Goal: Navigation & Orientation: Find specific page/section

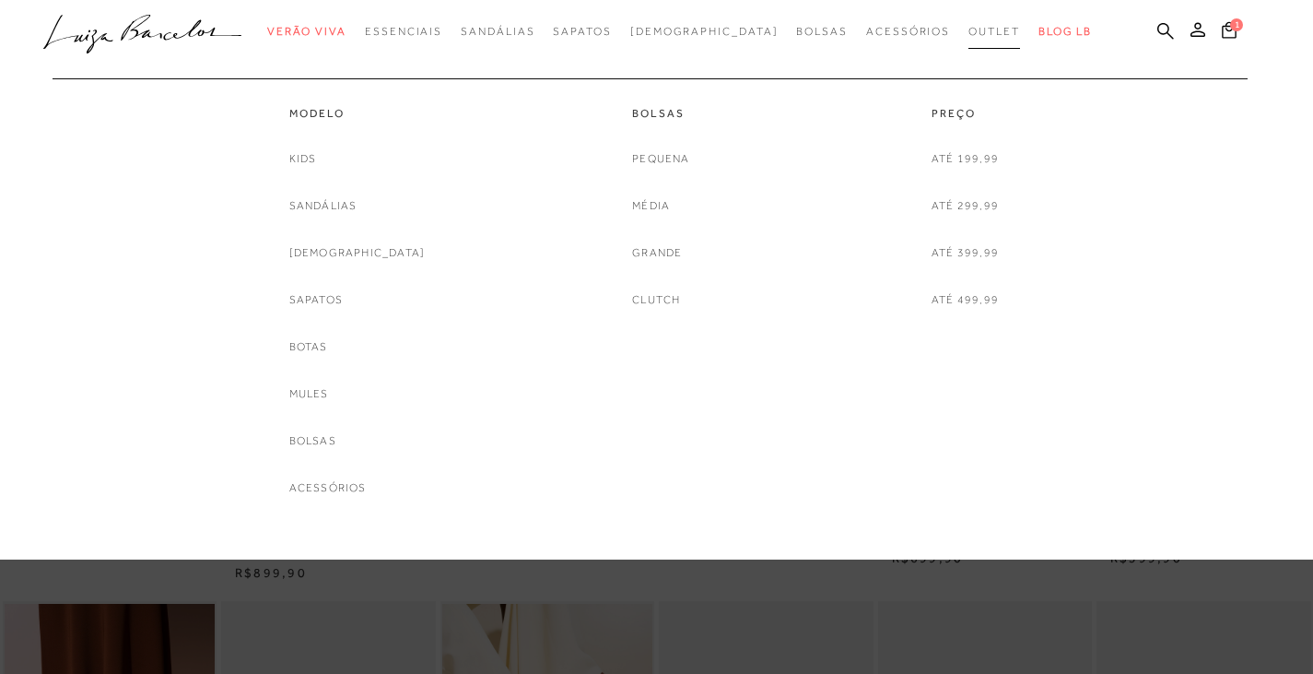
click at [968, 23] on link "Outlet" at bounding box center [994, 32] width 52 height 34
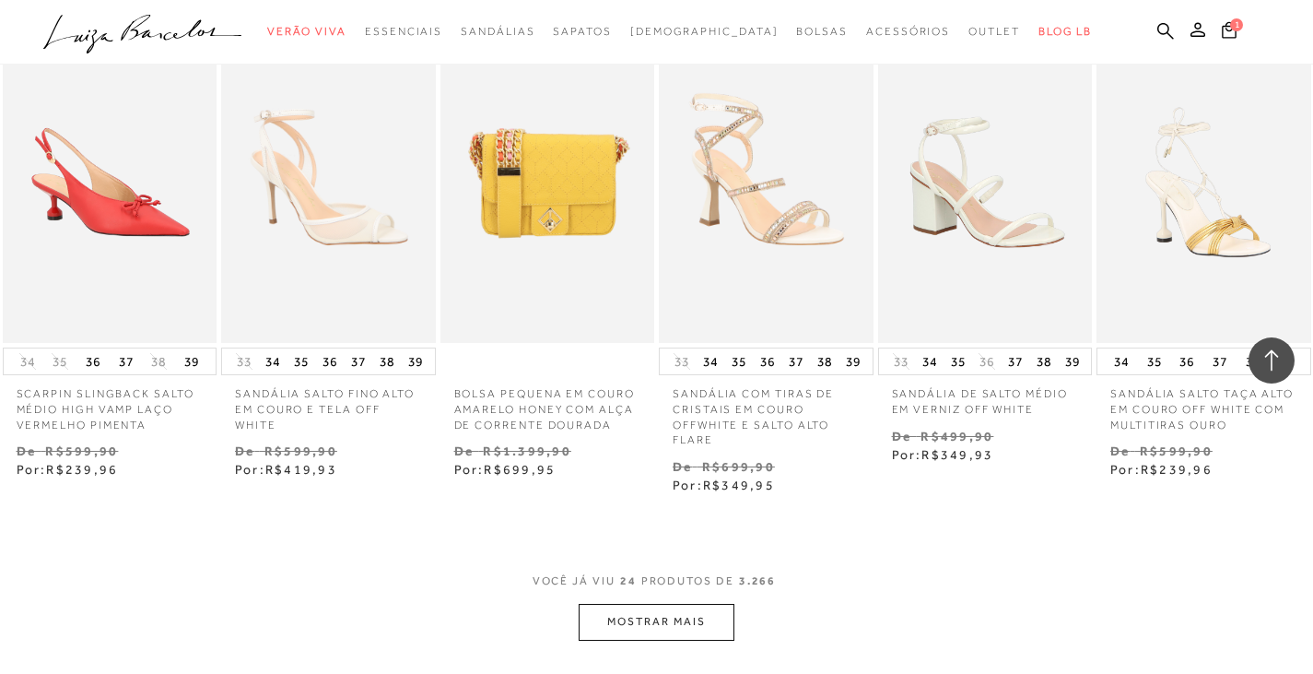
scroll to position [1658, 0]
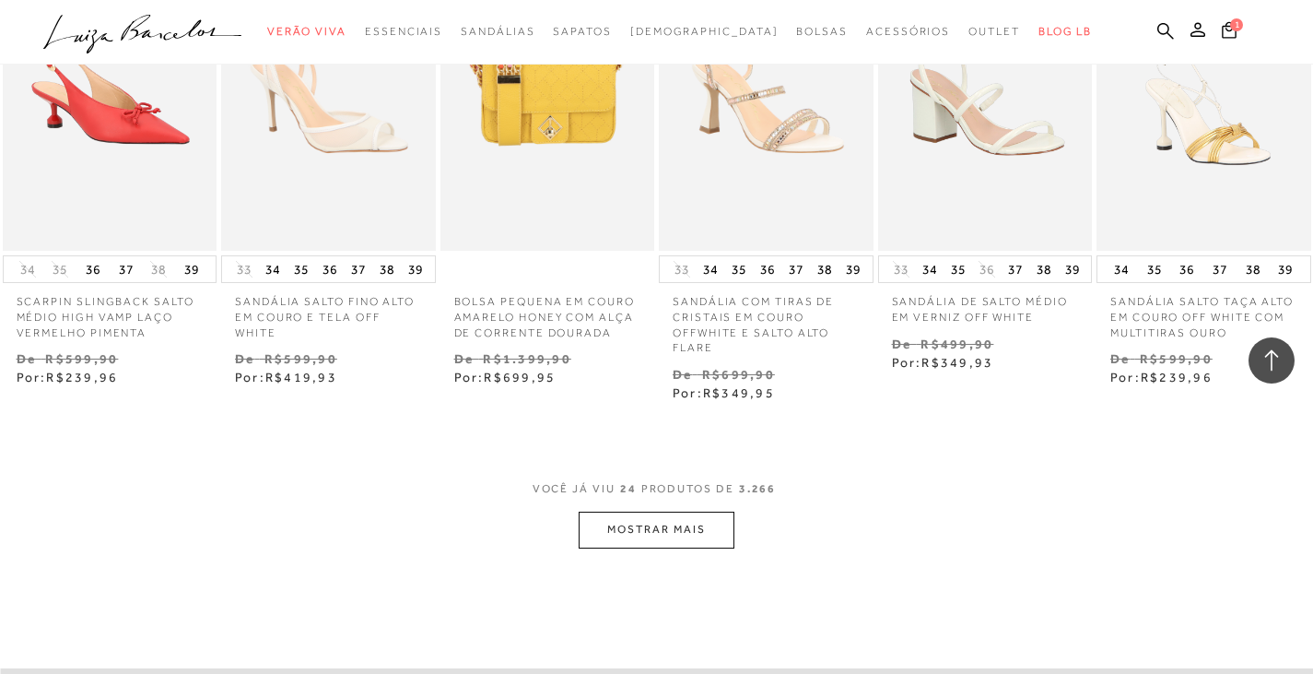
click at [647, 536] on button "MOSTRAR MAIS" at bounding box center [656, 529] width 155 height 36
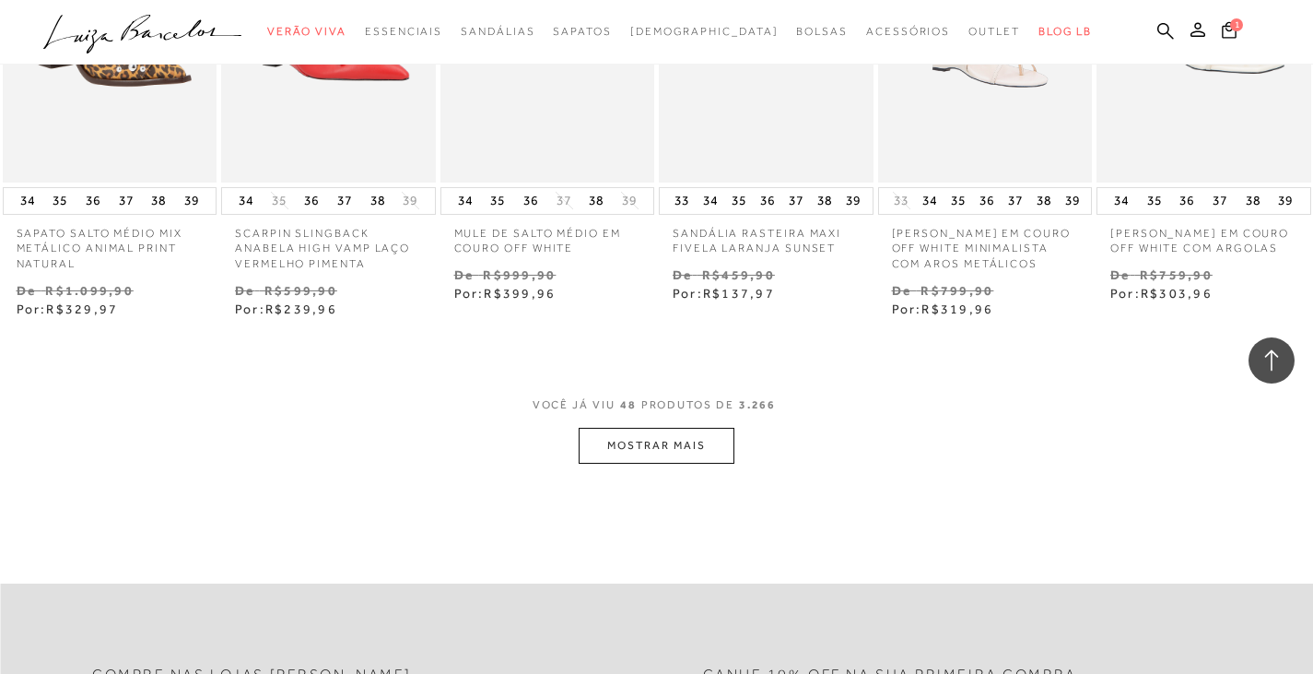
scroll to position [3778, 0]
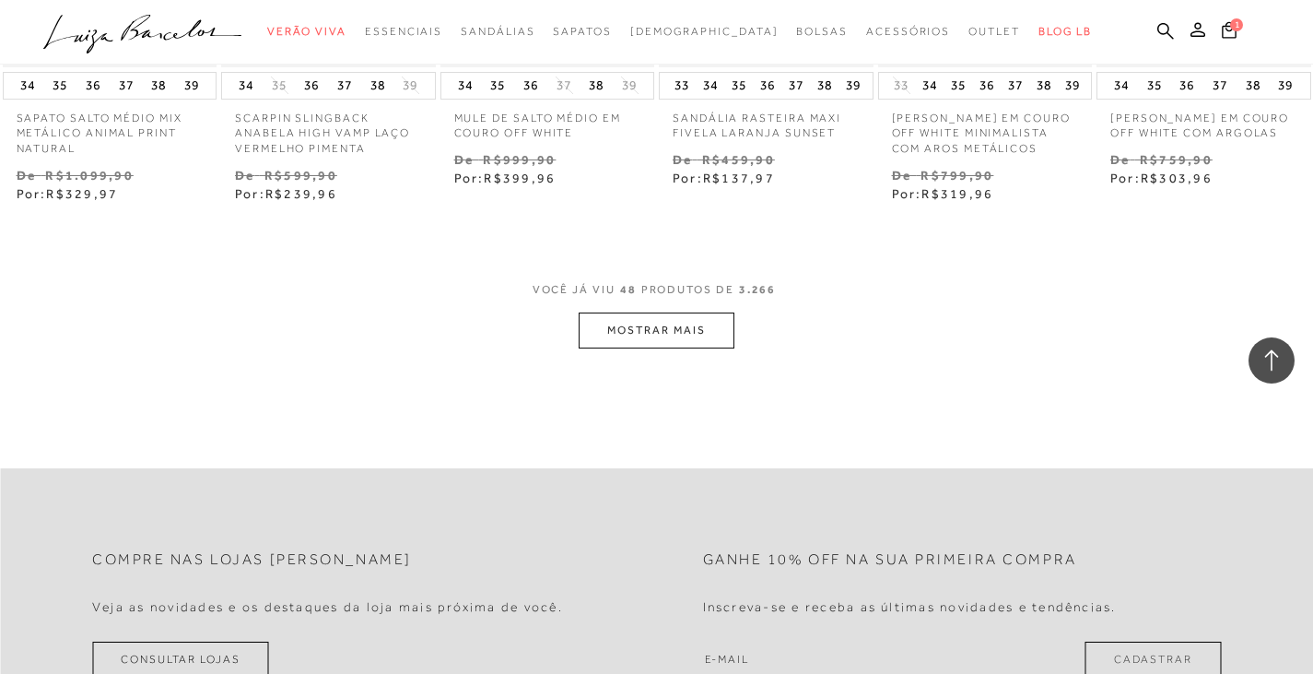
click at [655, 348] on button "MOSTRAR MAIS" at bounding box center [656, 330] width 155 height 36
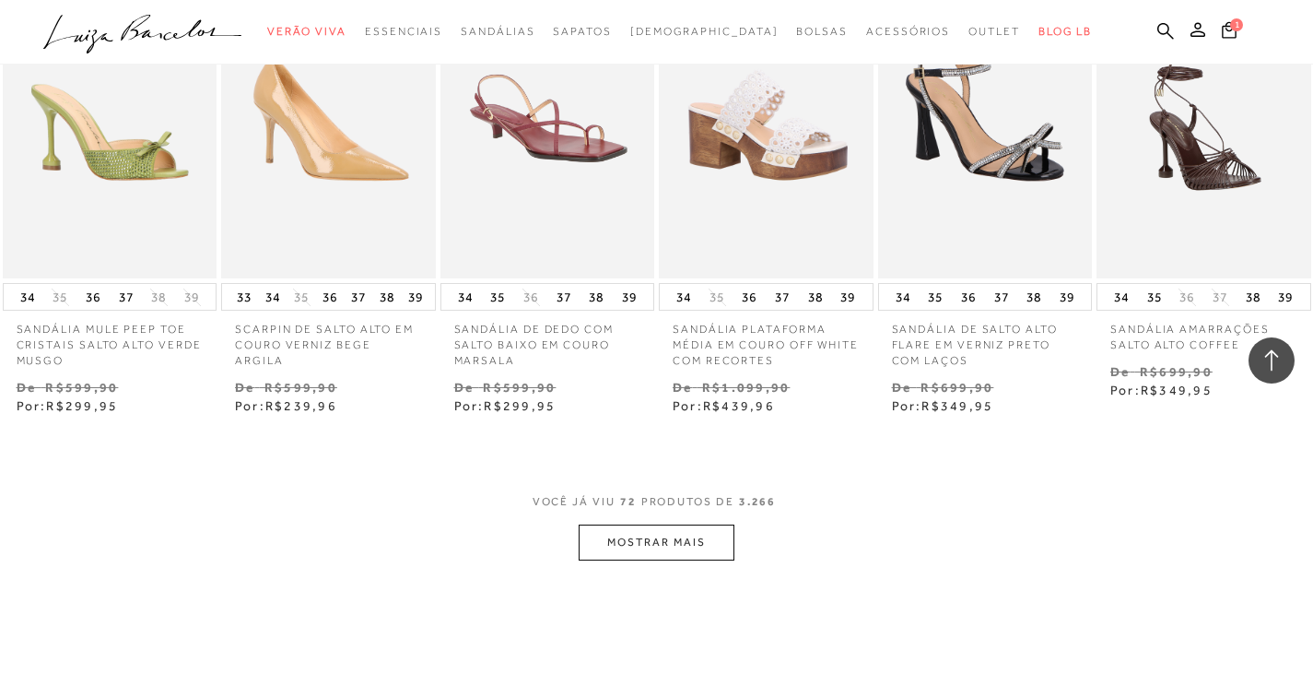
scroll to position [5528, 0]
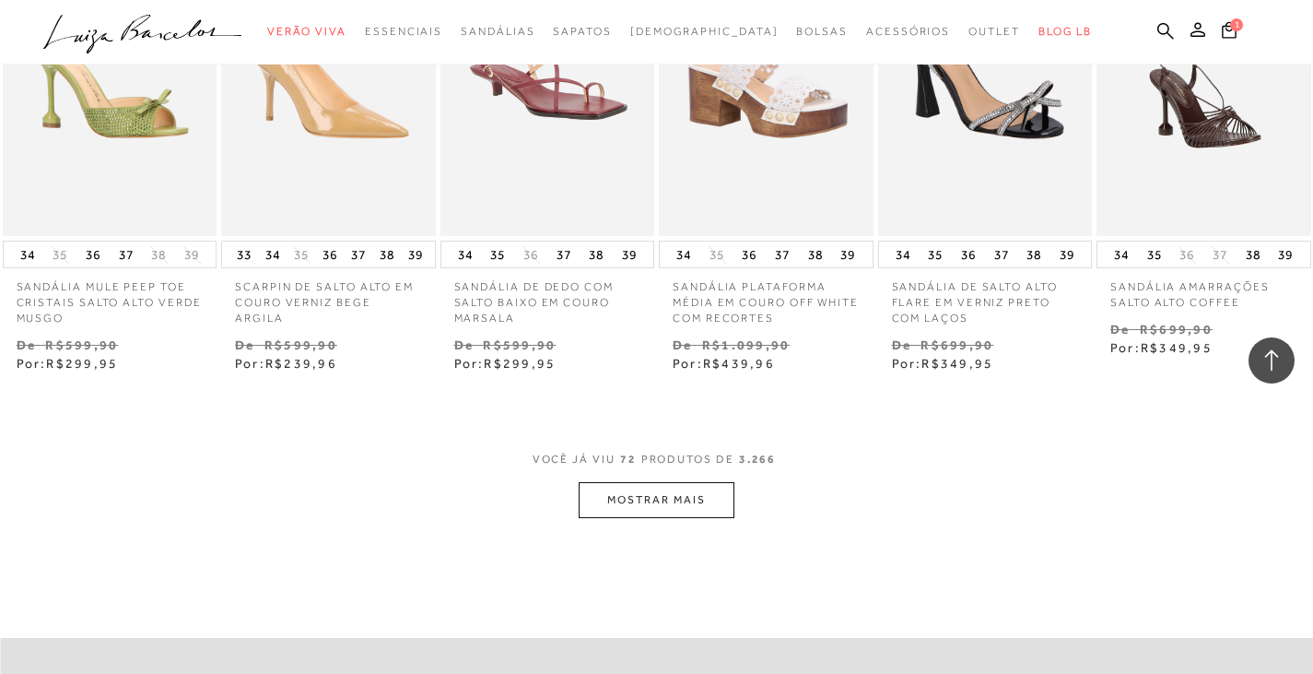
click at [697, 514] on button "MOSTRAR MAIS" at bounding box center [656, 500] width 155 height 36
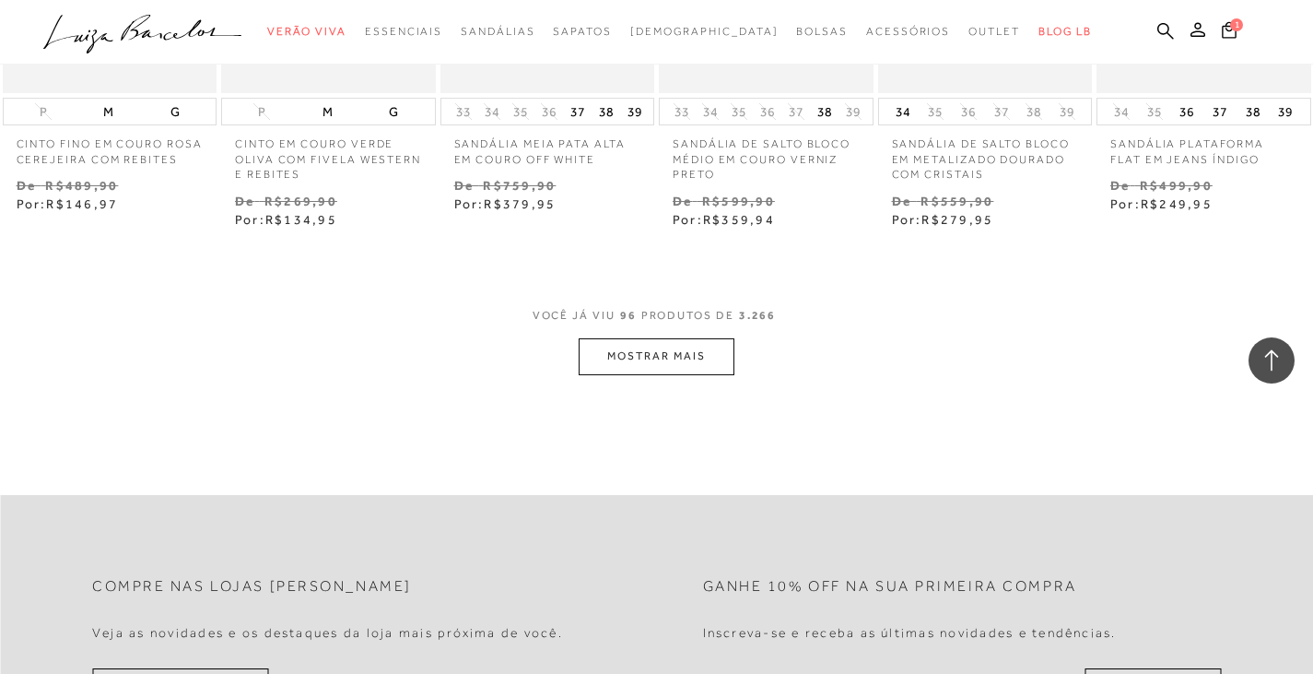
scroll to position [7647, 0]
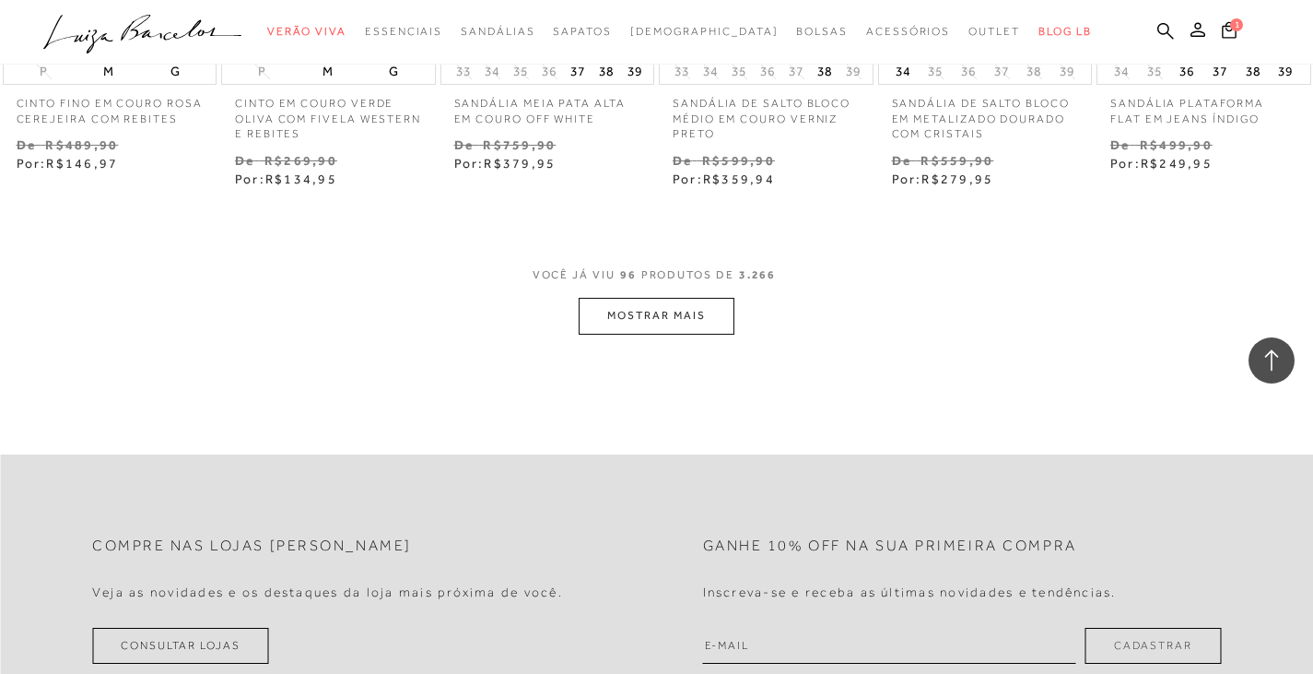
click at [678, 334] on button "MOSTRAR MAIS" at bounding box center [656, 316] width 155 height 36
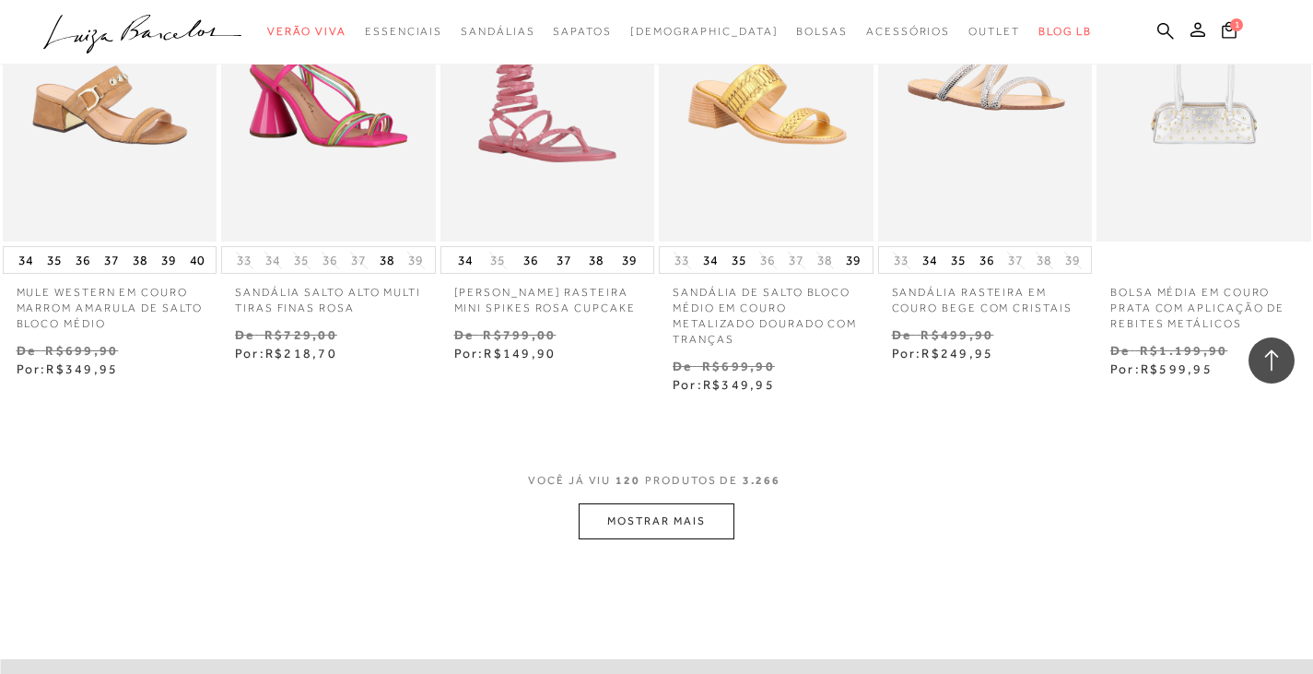
scroll to position [9398, 0]
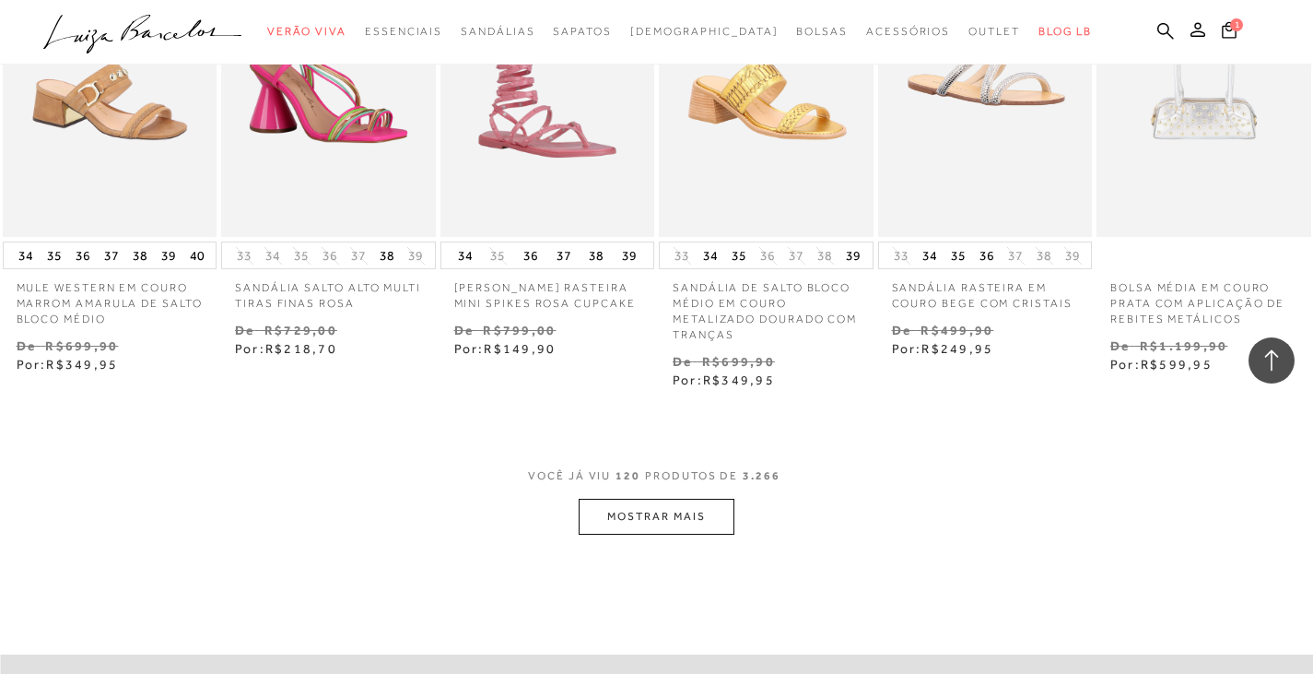
click at [701, 525] on button "MOSTRAR MAIS" at bounding box center [656, 516] width 155 height 36
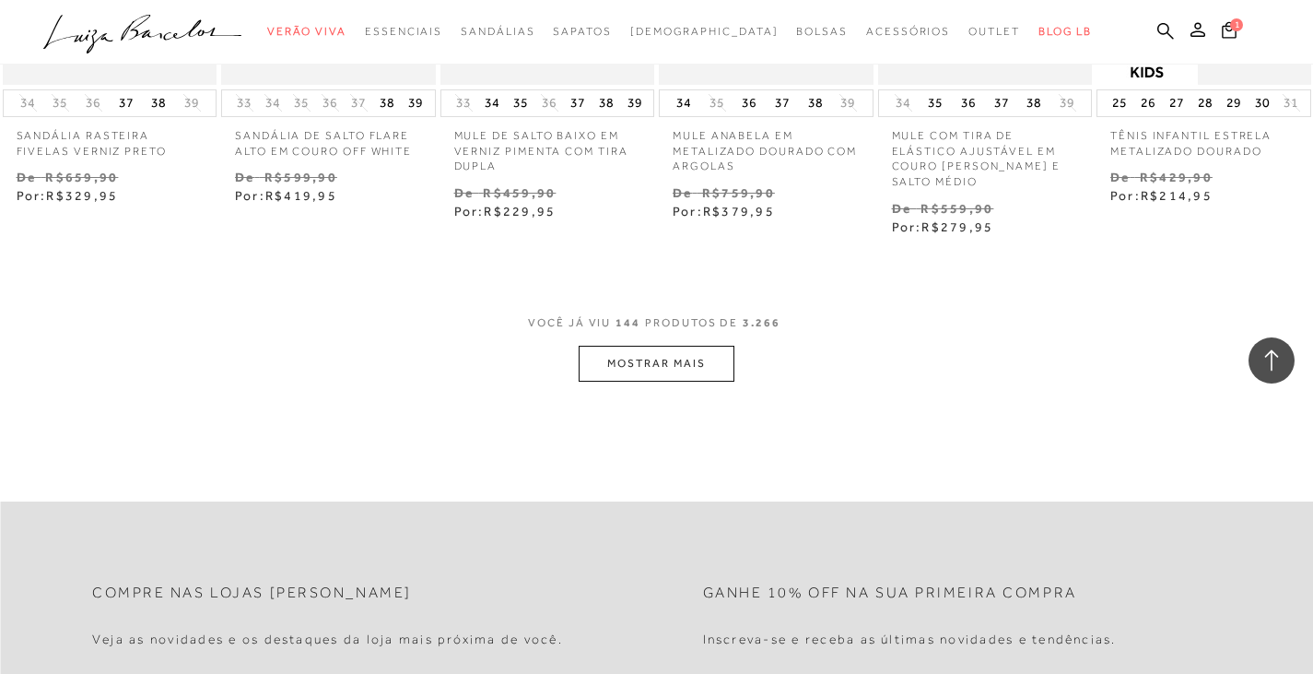
scroll to position [11517, 0]
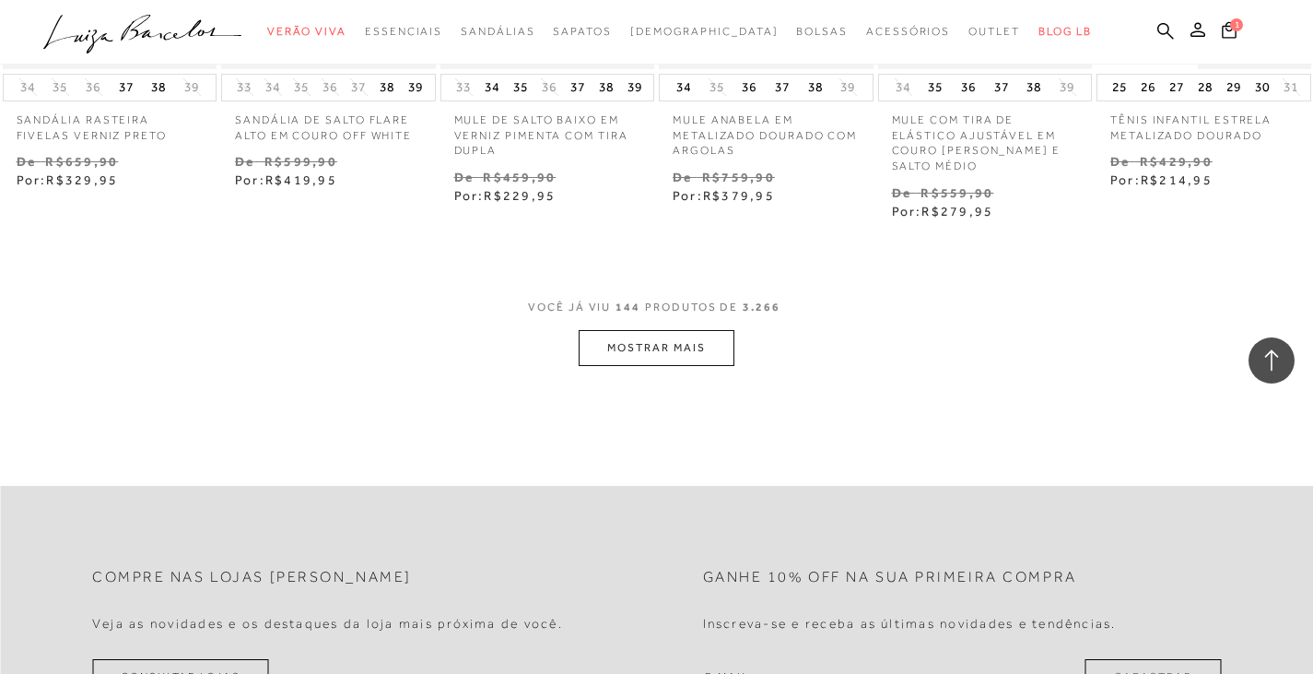
click at [684, 362] on button "MOSTRAR MAIS" at bounding box center [656, 348] width 155 height 36
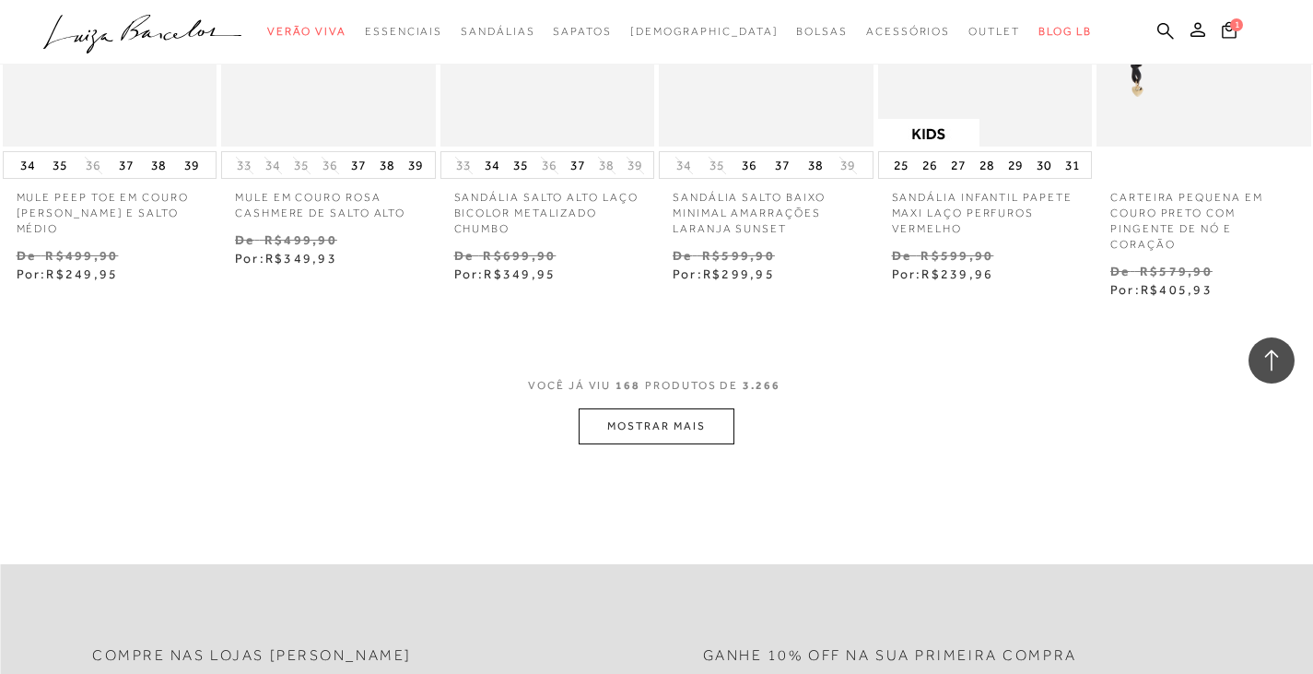
scroll to position [13360, 0]
click at [698, 442] on button "MOSTRAR MAIS" at bounding box center [656, 425] width 155 height 36
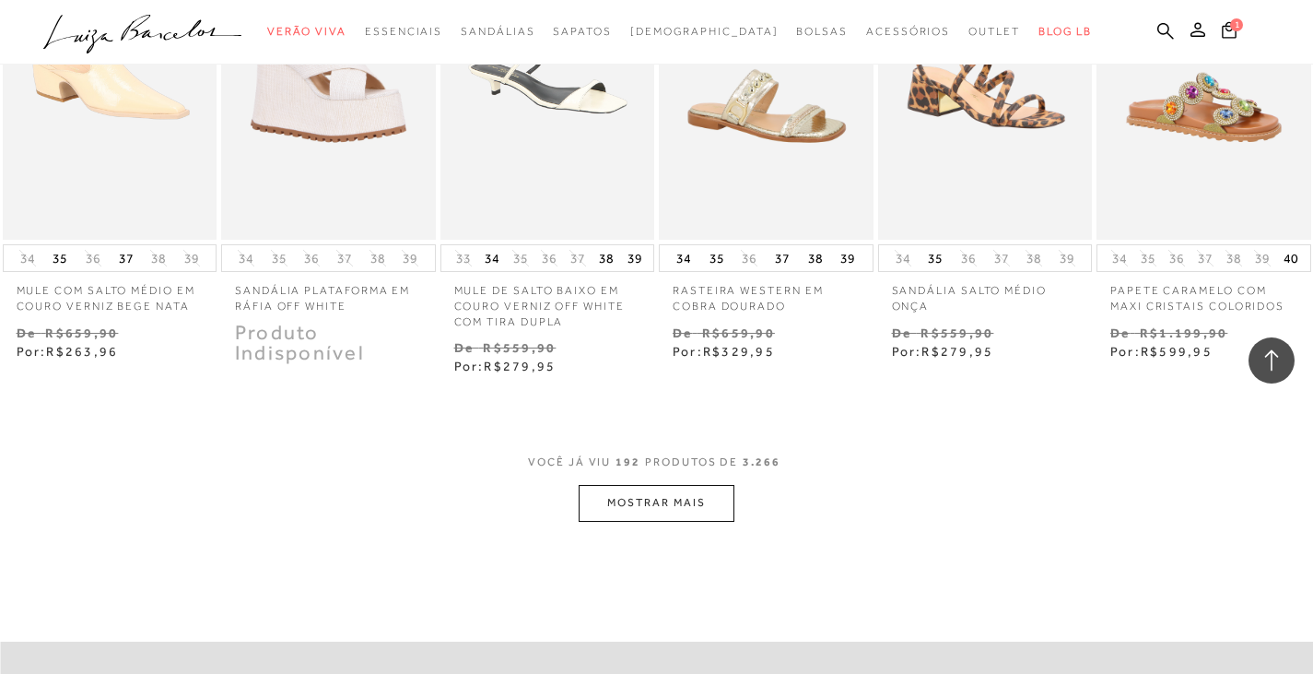
scroll to position [15295, 0]
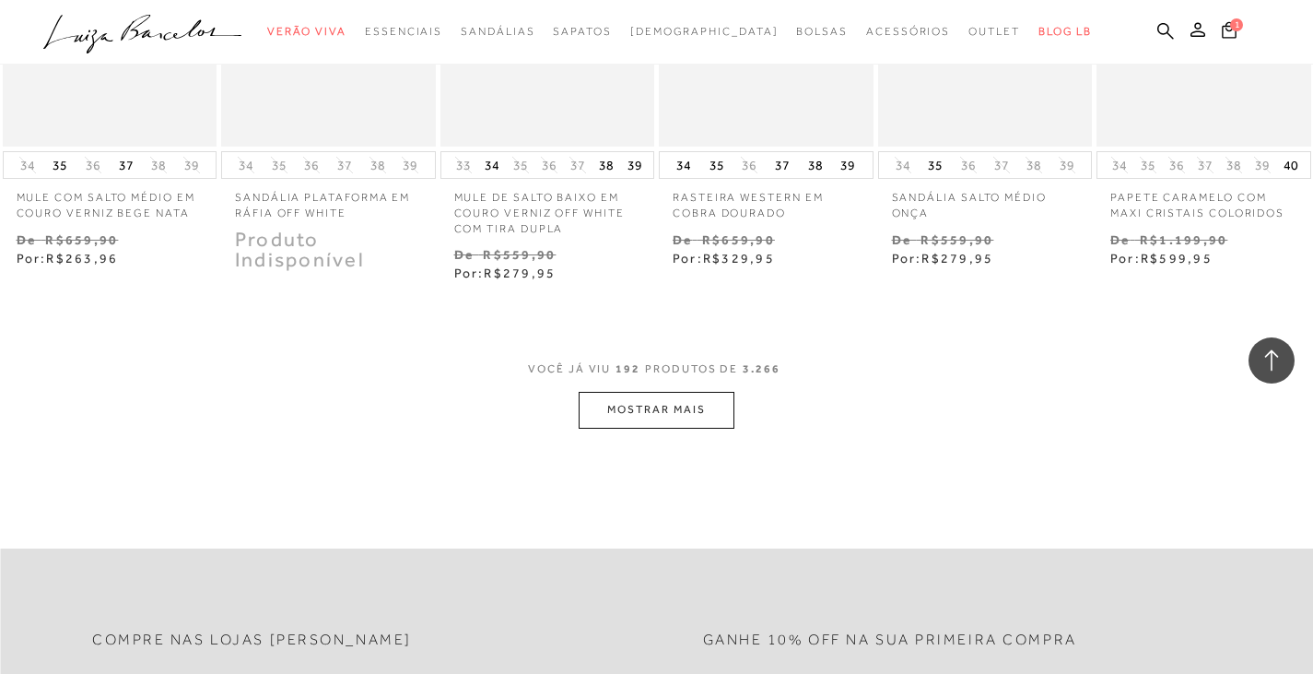
click at [710, 423] on button "MOSTRAR MAIS" at bounding box center [656, 410] width 155 height 36
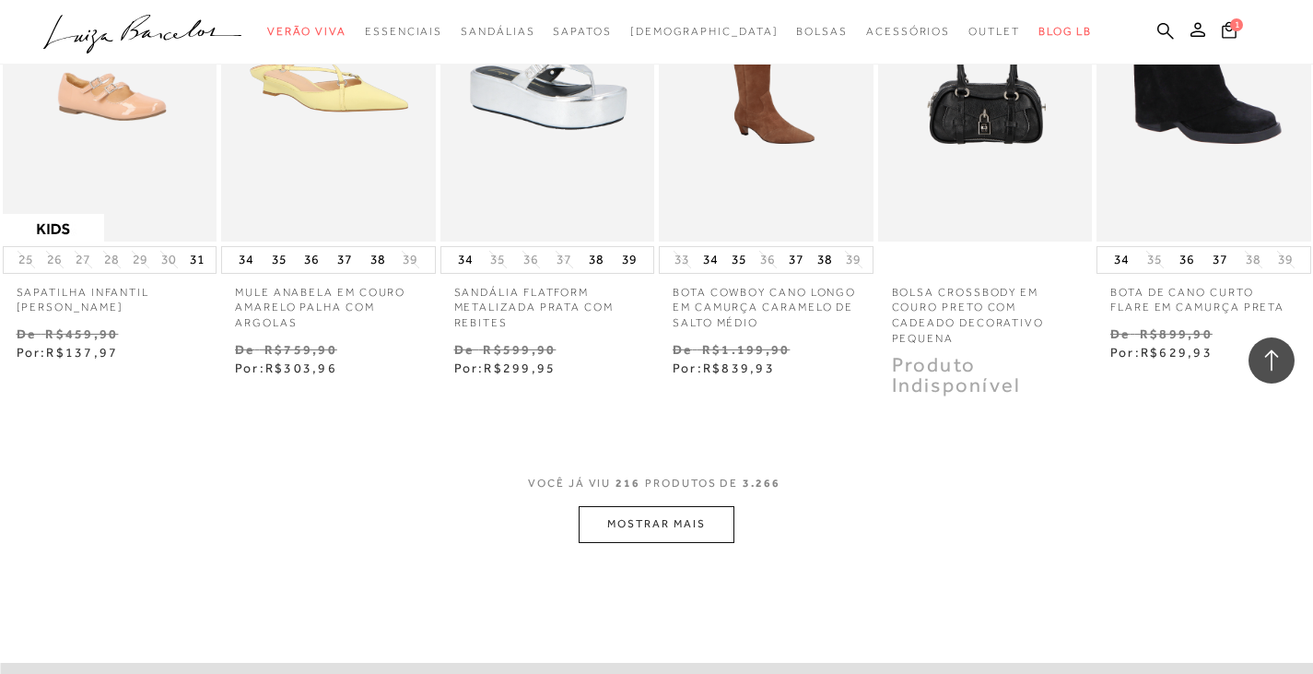
scroll to position [17137, 0]
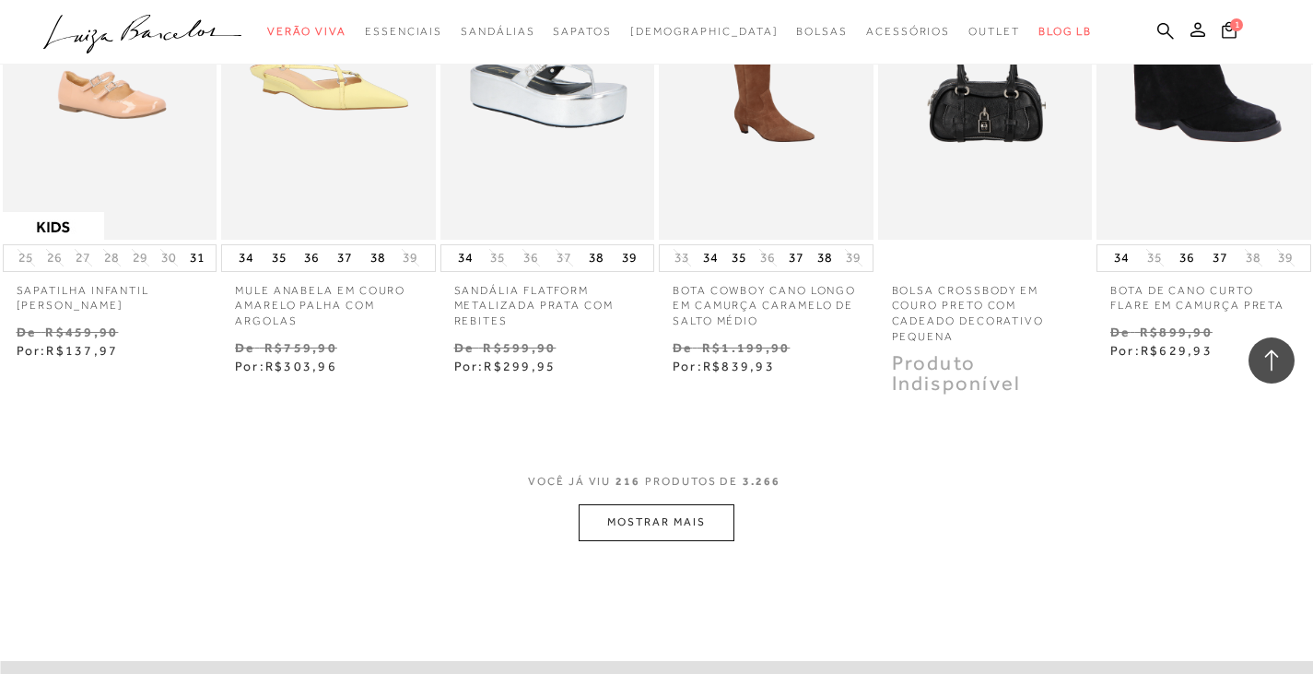
click at [682, 538] on button "MOSTRAR MAIS" at bounding box center [656, 522] width 155 height 36
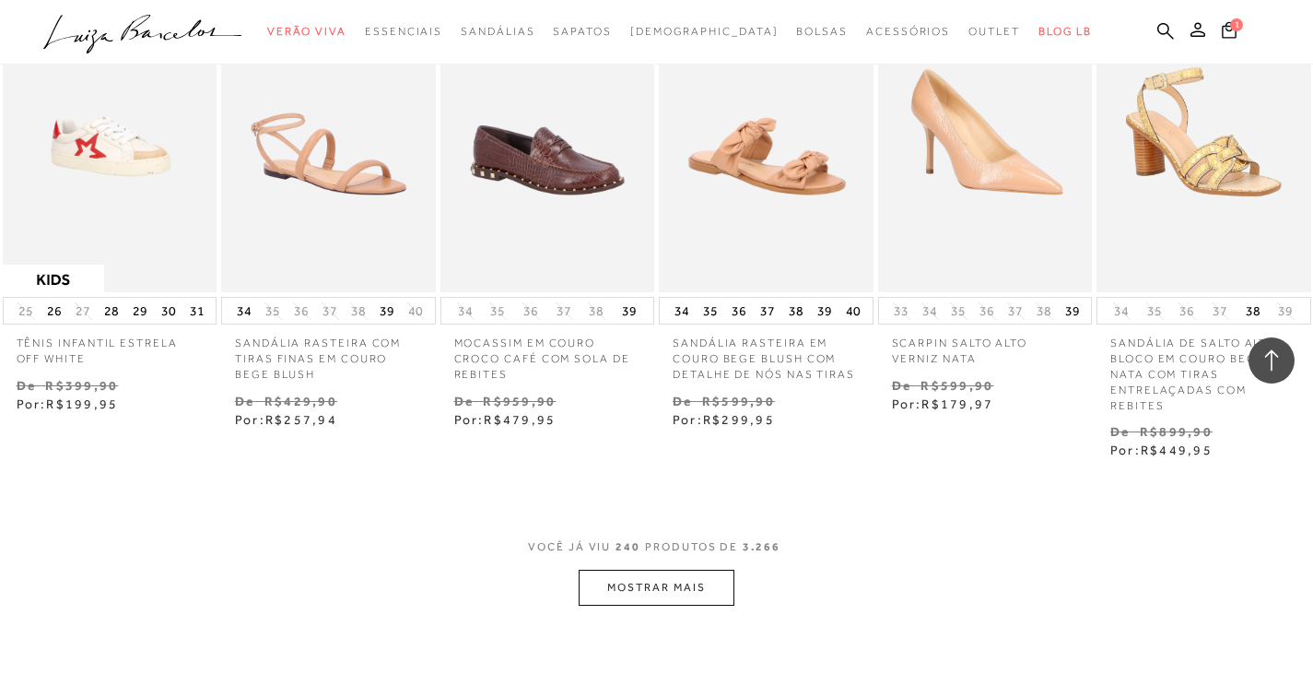
scroll to position [19072, 0]
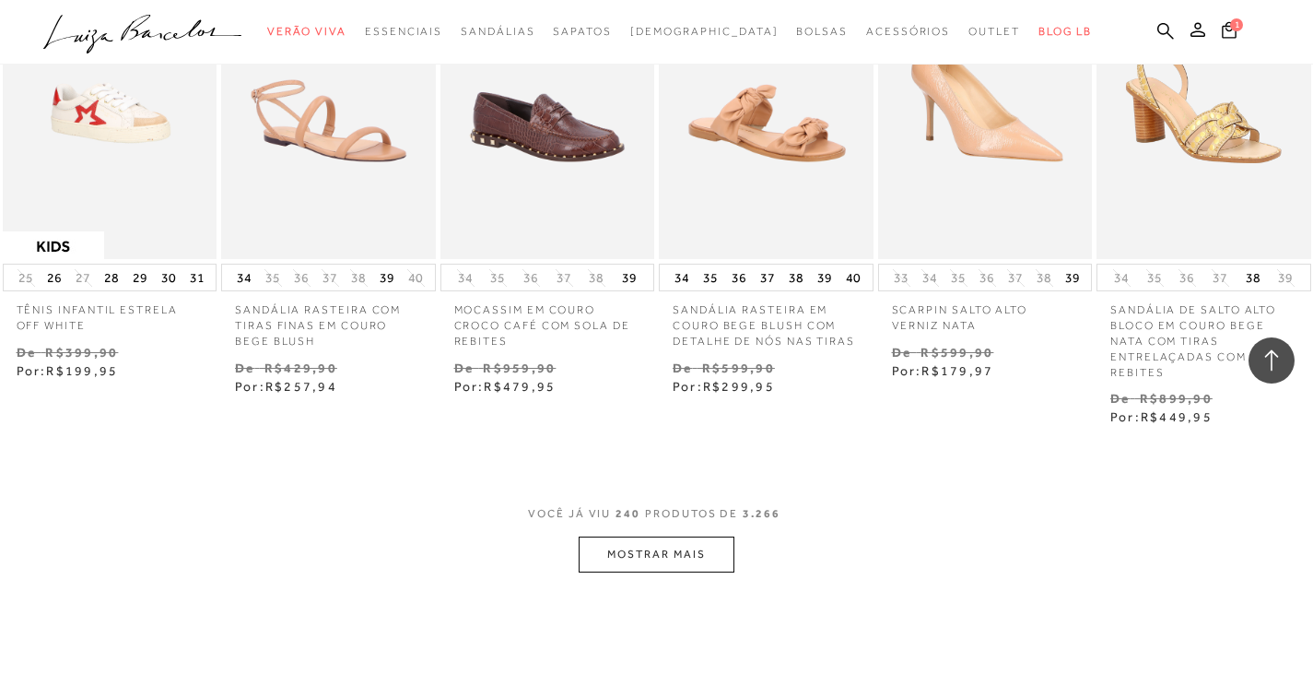
click at [659, 557] on button "MOSTRAR MAIS" at bounding box center [656, 554] width 155 height 36
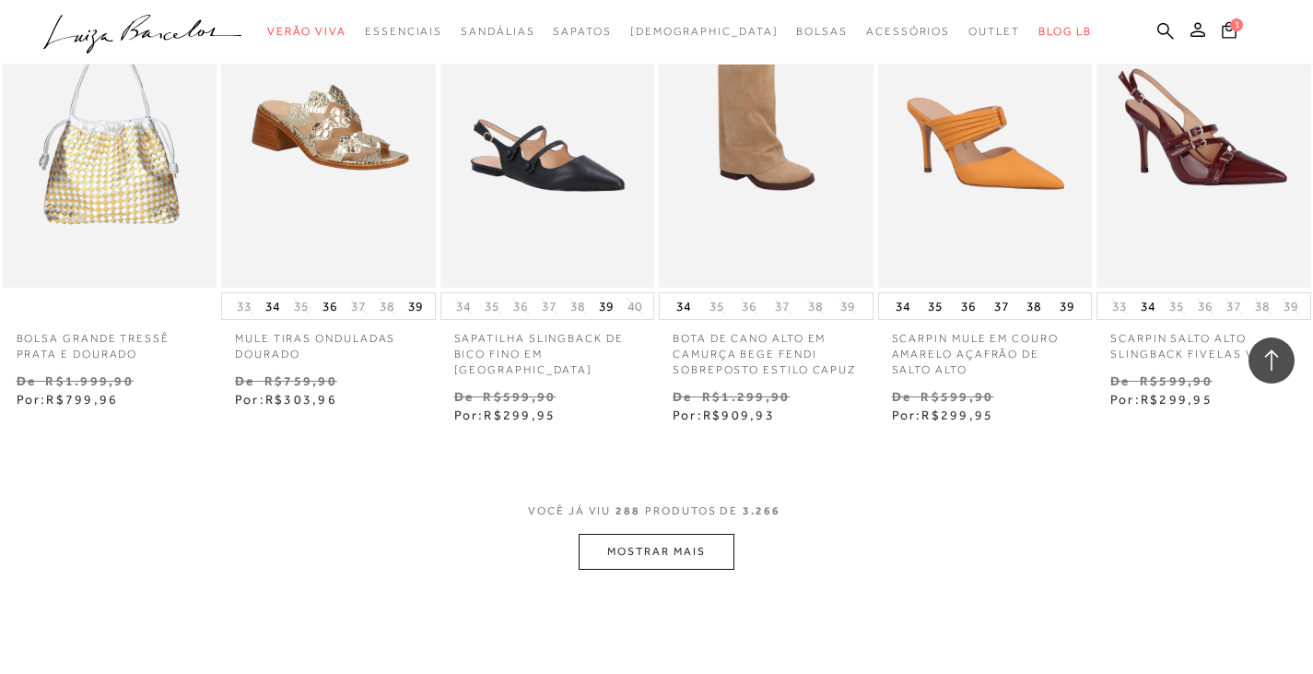
scroll to position [22850, 0]
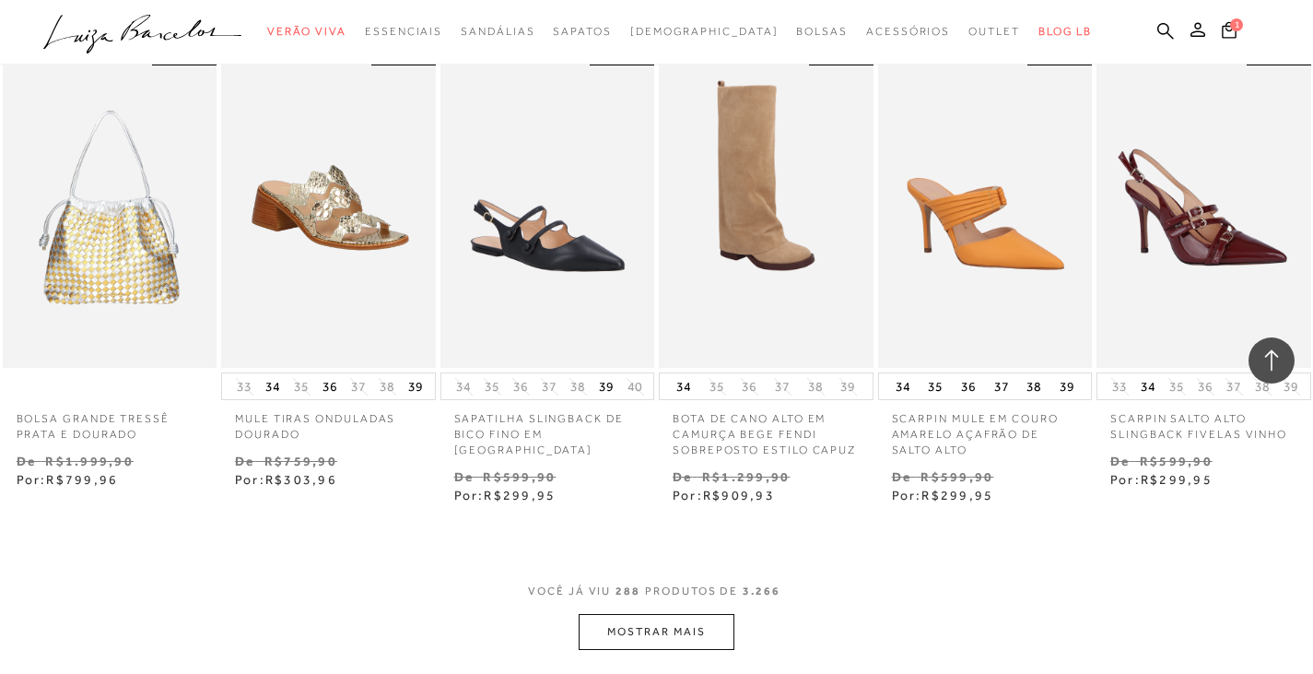
click at [627, 632] on button "MOSTRAR MAIS" at bounding box center [656, 632] width 155 height 36
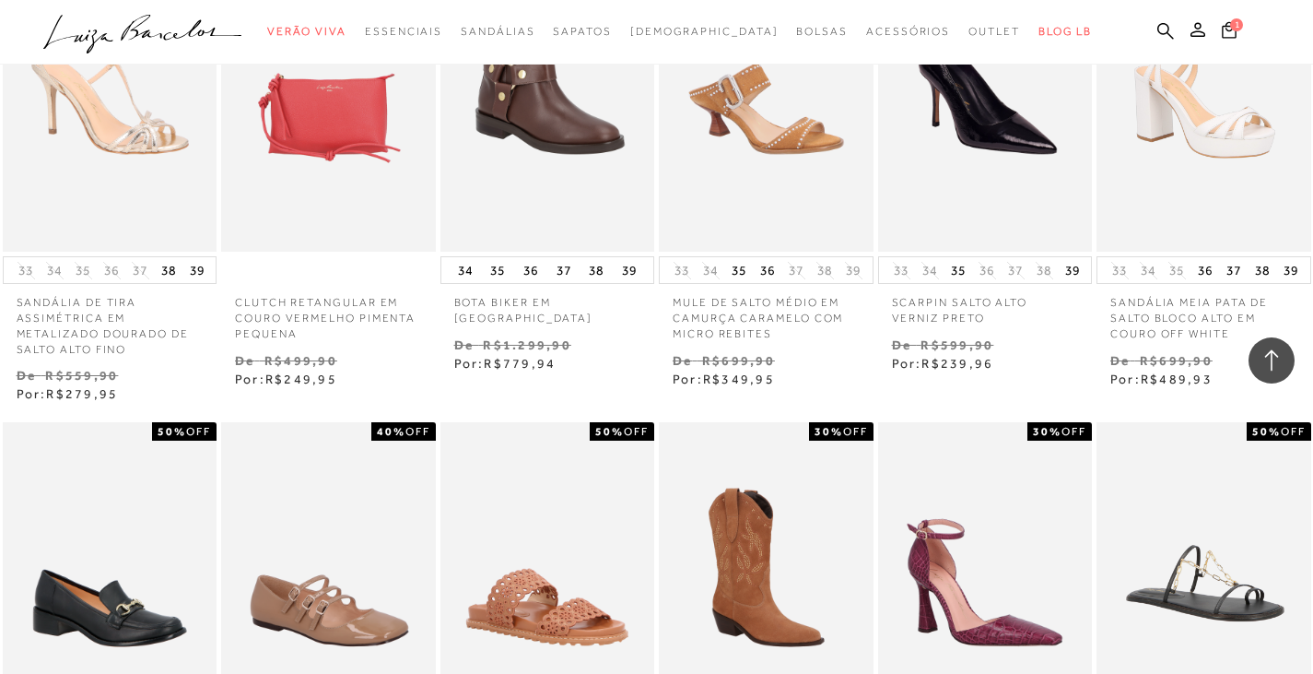
scroll to position [24416, 0]
